Goal: Task Accomplishment & Management: Manage account settings

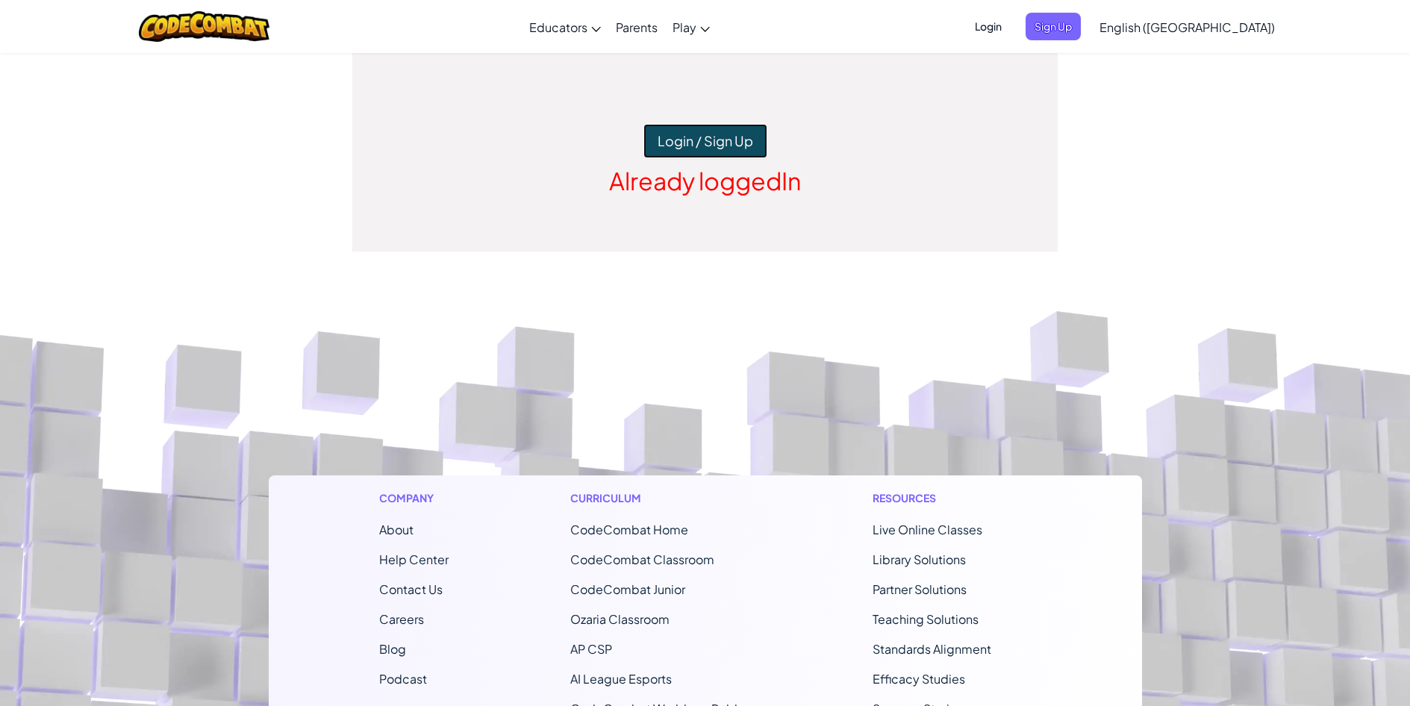
click at [698, 133] on button "Login / Sign Up" at bounding box center [705, 141] width 124 height 34
